Goal: Information Seeking & Learning: Learn about a topic

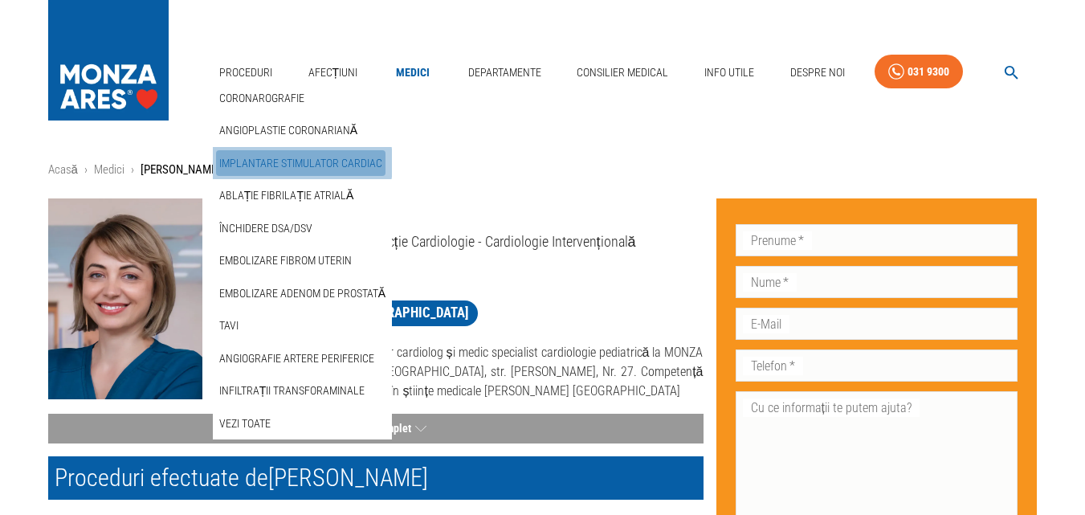
click at [275, 163] on link "Implantare stimulator cardiac" at bounding box center [300, 163] width 169 height 27
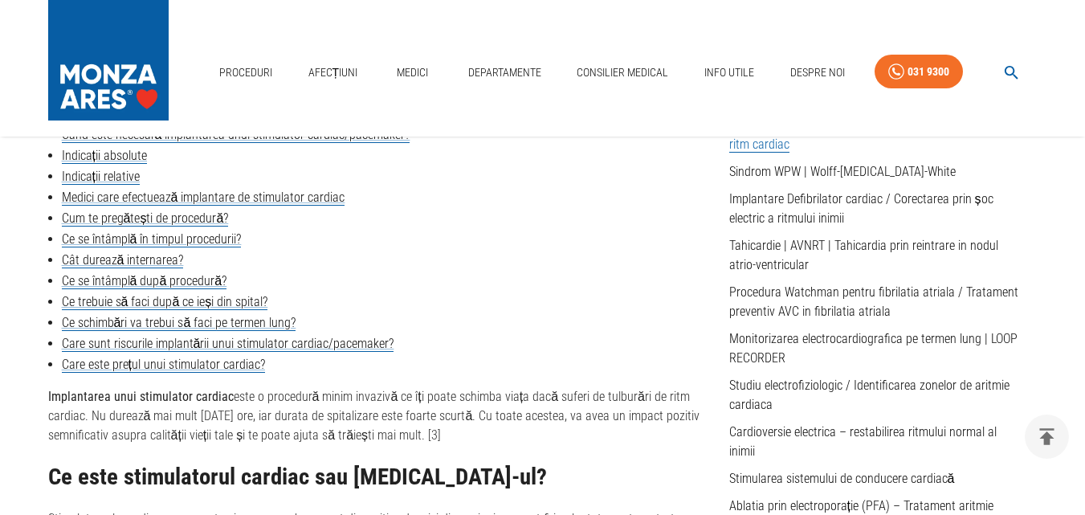
scroll to position [643, 0]
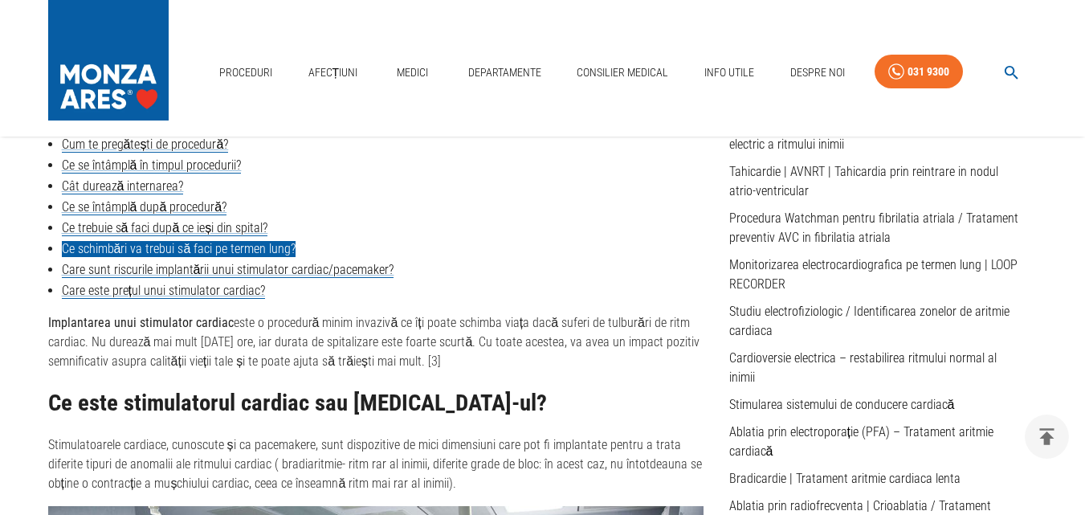
click at [194, 242] on link "Ce schimbări va trebui să faci pe termen lung?" at bounding box center [179, 249] width 235 height 16
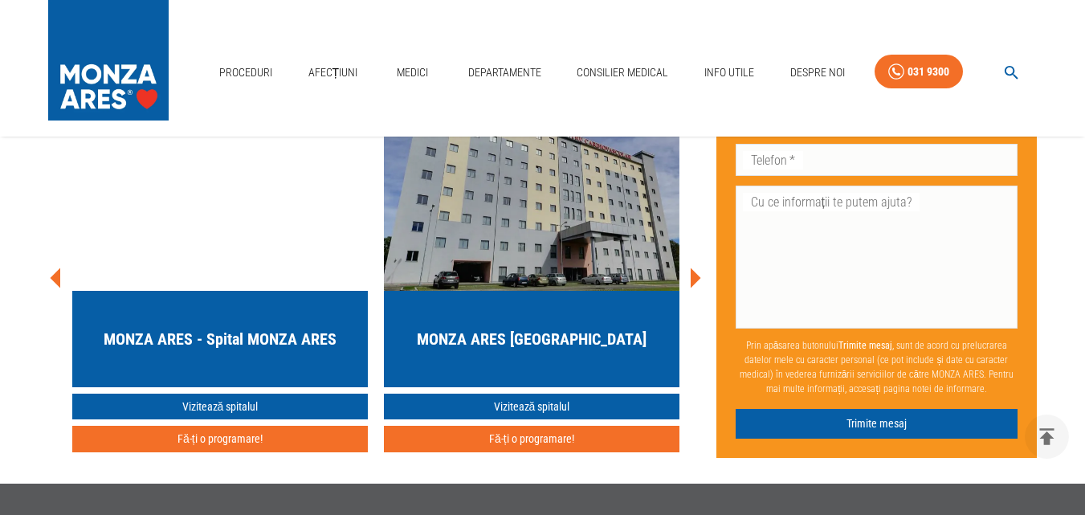
scroll to position [8714, 0]
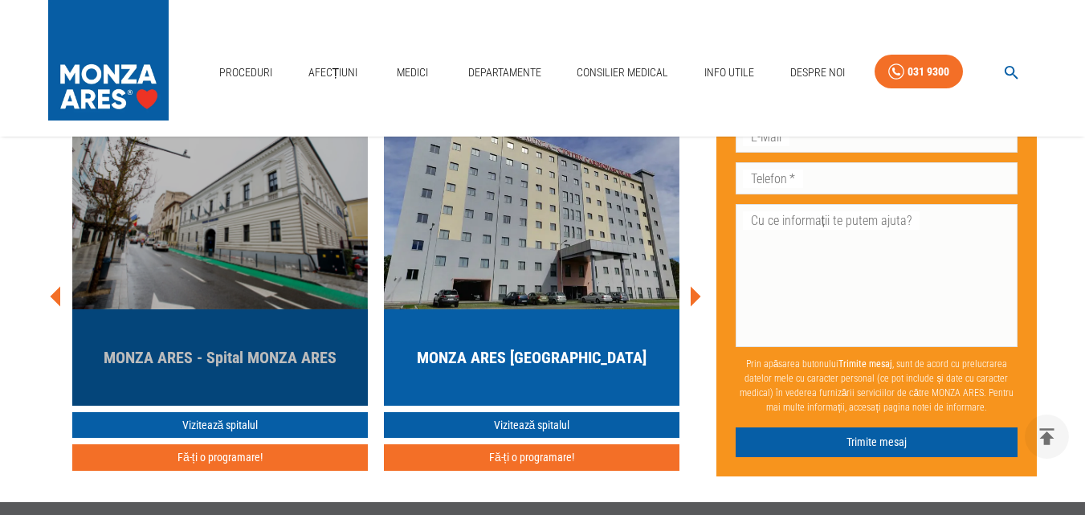
click at [293, 369] on h5 "MONZA ARES - Spital MONZA ARES" at bounding box center [220, 357] width 233 height 22
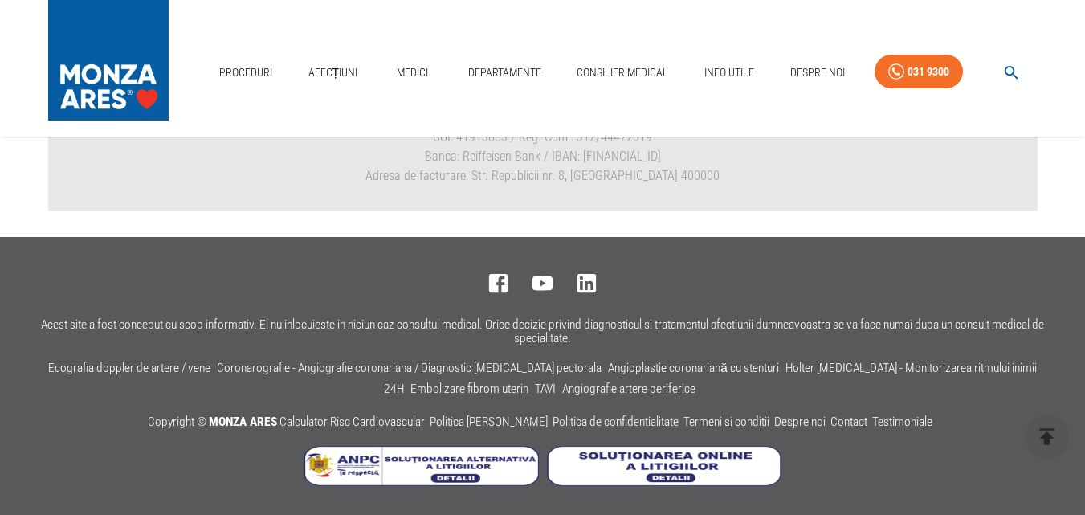
scroll to position [5126, 0]
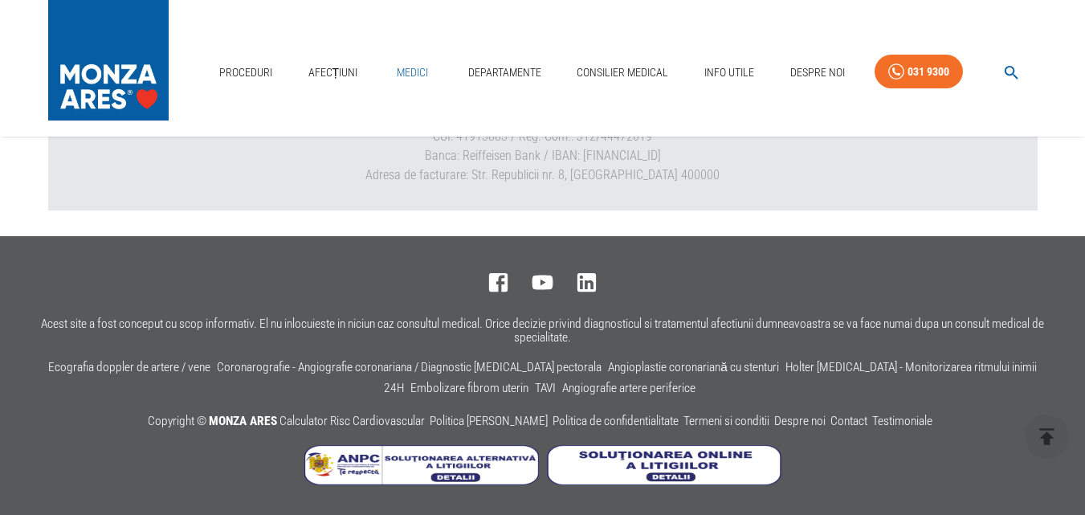
click at [414, 71] on link "Medici" at bounding box center [412, 72] width 51 height 33
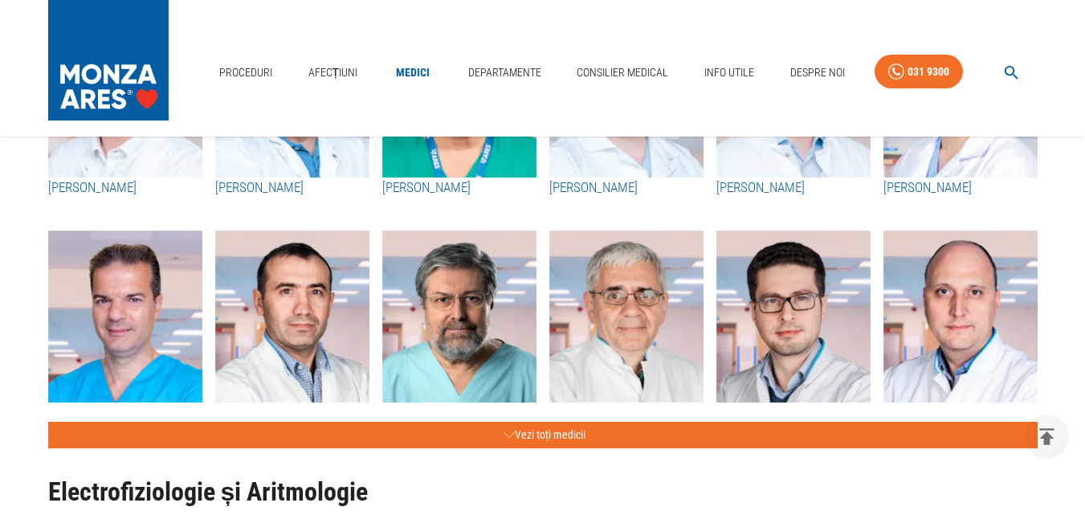
scroll to position [723, 0]
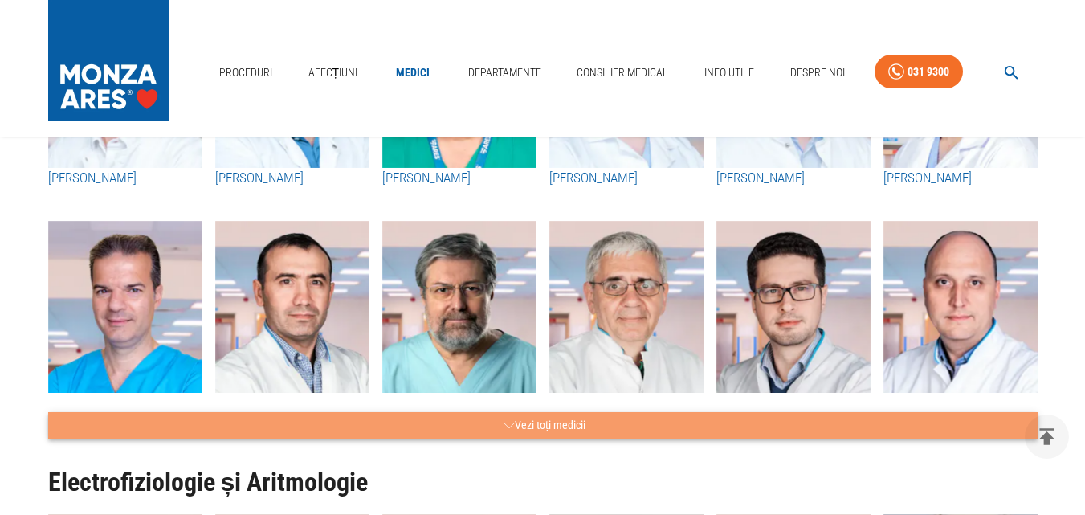
click at [569, 424] on button "Vezi toți medicii" at bounding box center [542, 425] width 989 height 27
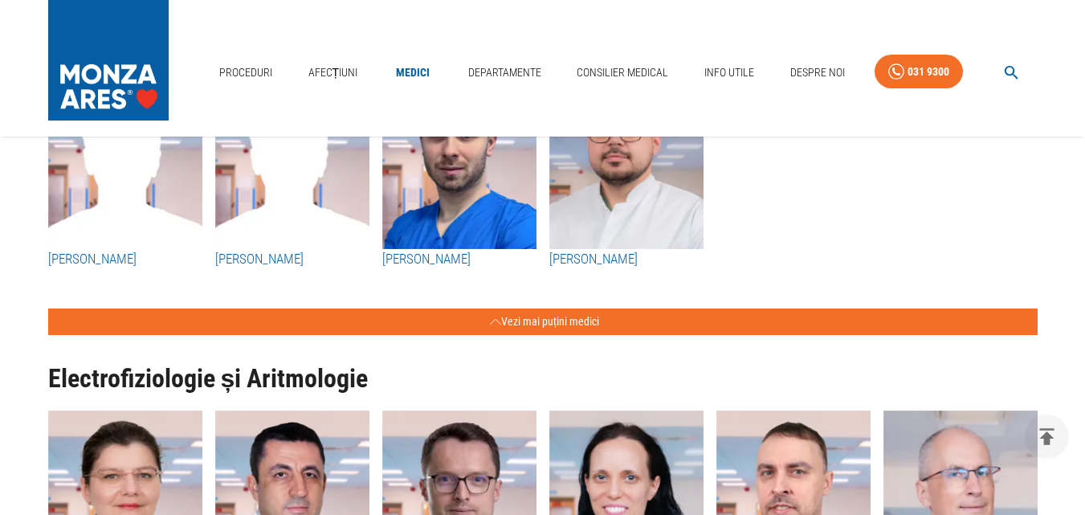
scroll to position [2249, 0]
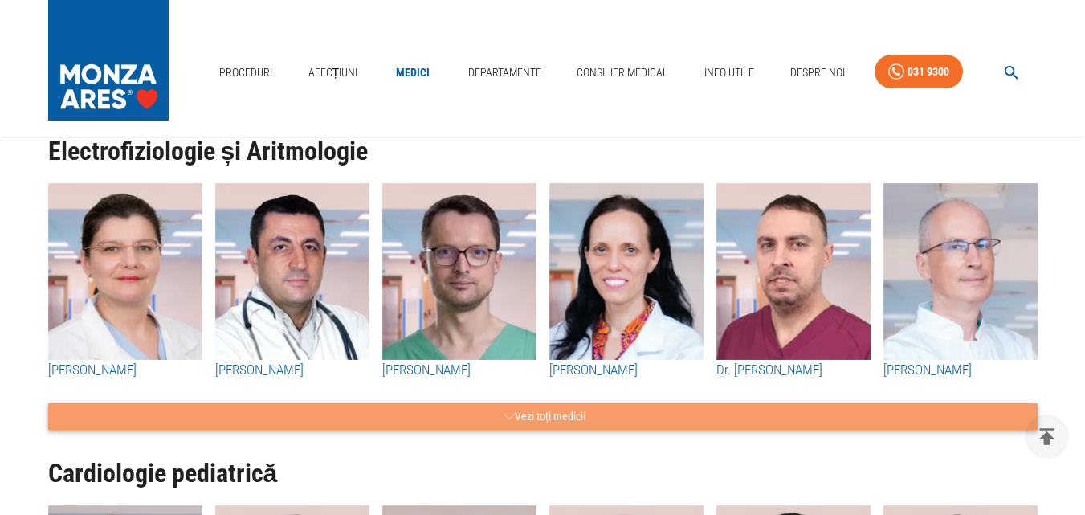
click at [581, 409] on button "Vezi toți medicii" at bounding box center [542, 416] width 989 height 27
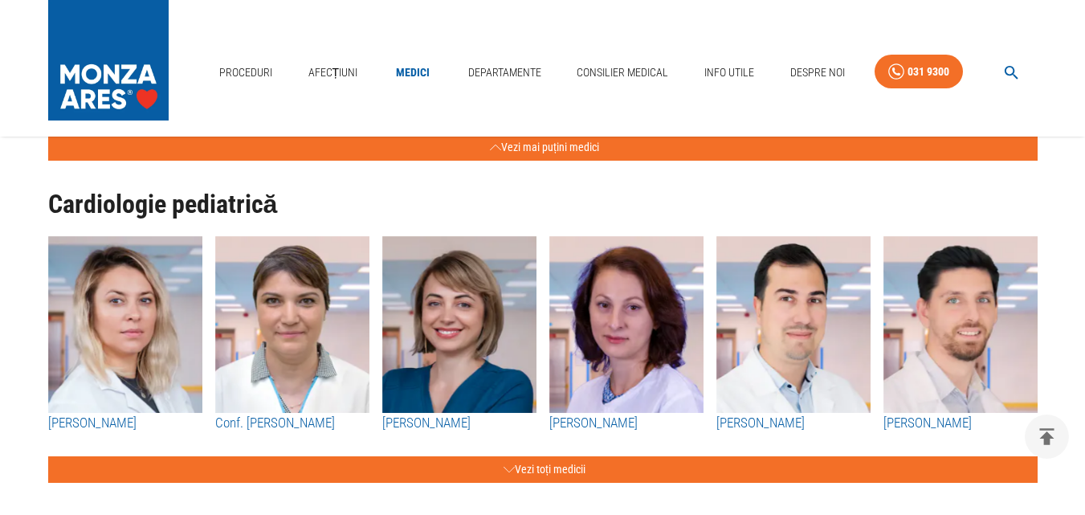
scroll to position [3213, 0]
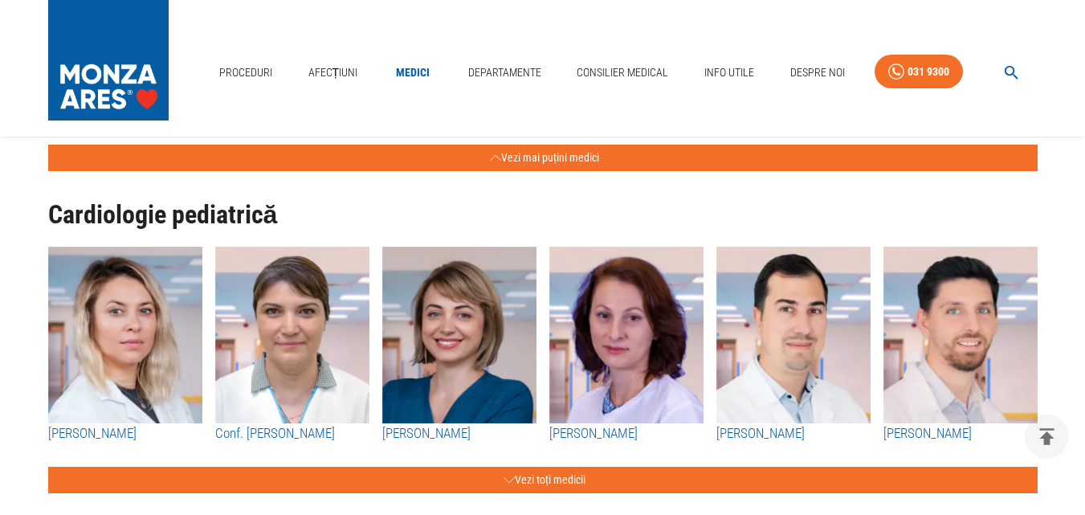
click at [777, 432] on h3 "[PERSON_NAME]" at bounding box center [793, 433] width 154 height 21
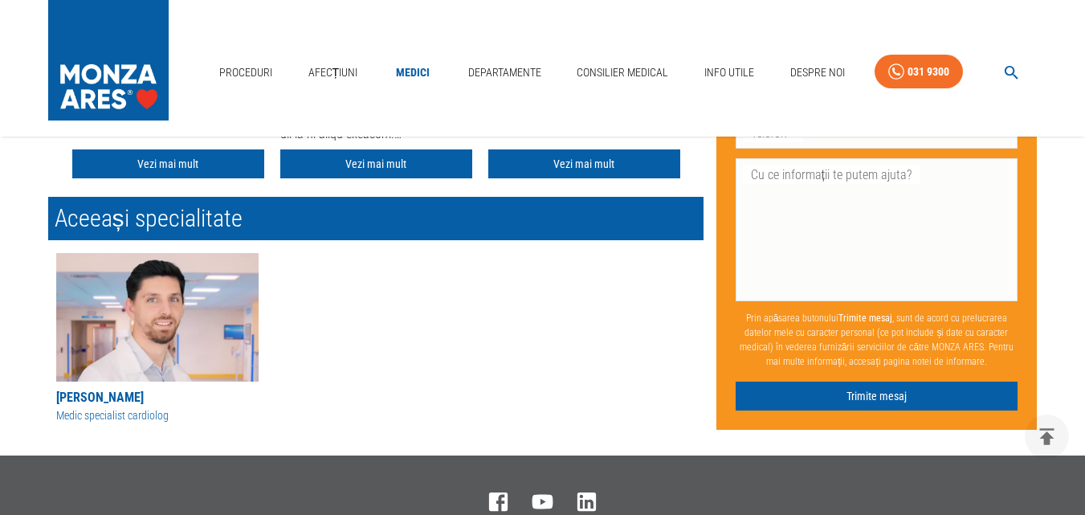
scroll to position [883, 0]
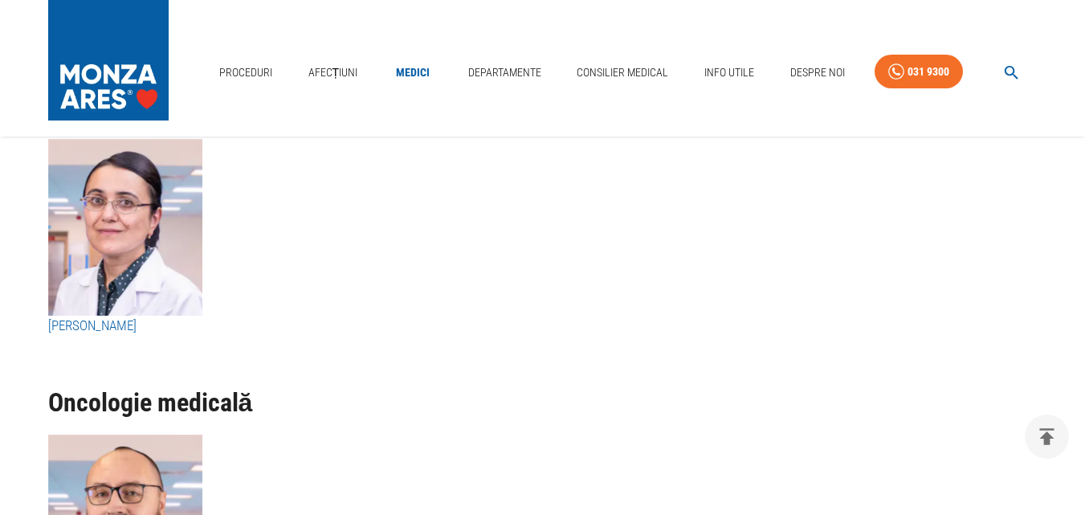
scroll to position [6491, 0]
